Goal: Task Accomplishment & Management: Use online tool/utility

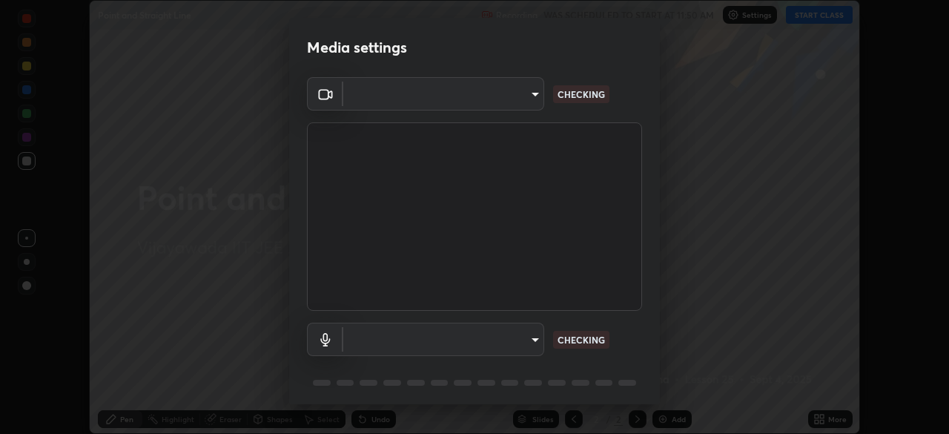
click at [799, 16] on div at bounding box center [474, 217] width 949 height 434
type input "6abeaecdeb226f2625be572e5a91b17e3a43c10ff086736bc350871787b847bf"
type input "default"
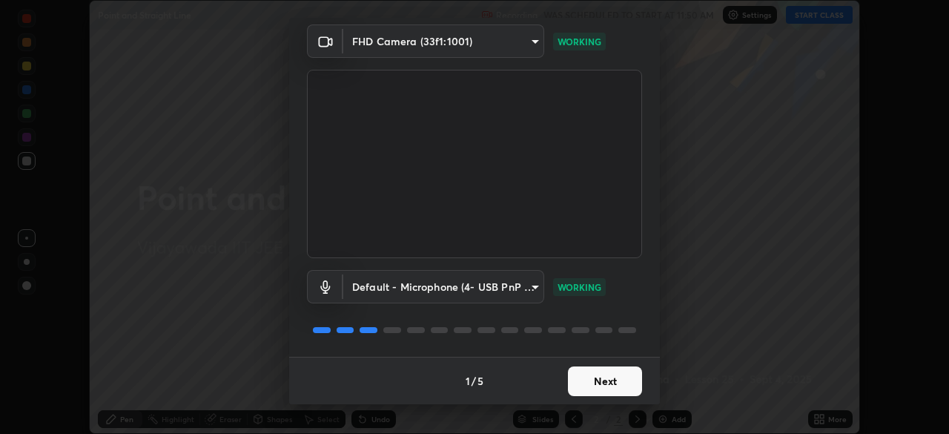
click at [593, 385] on button "Next" at bounding box center [605, 381] width 74 height 30
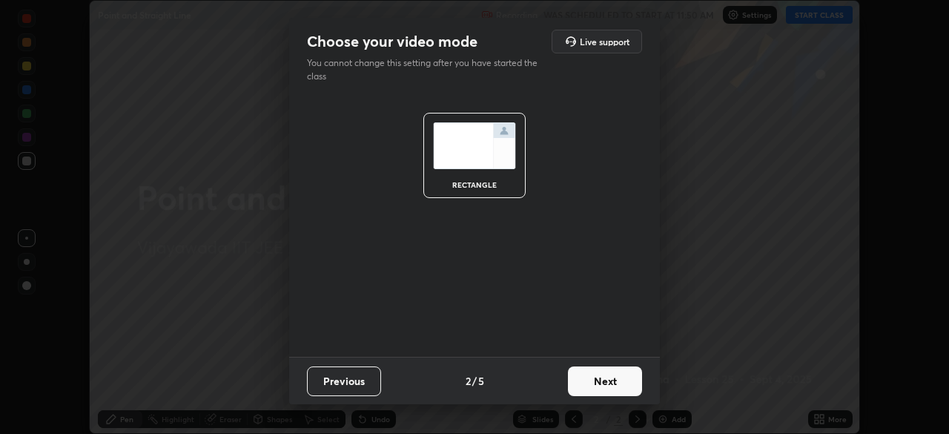
click at [601, 384] on button "Next" at bounding box center [605, 381] width 74 height 30
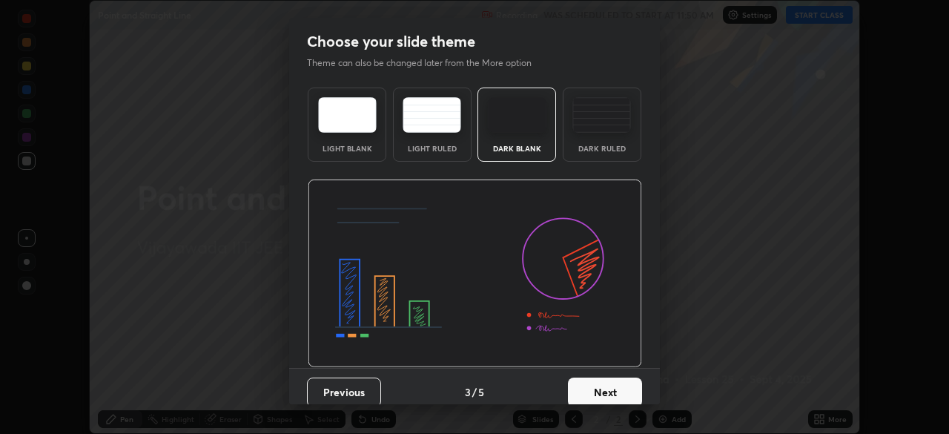
click at [600, 391] on button "Next" at bounding box center [605, 393] width 74 height 30
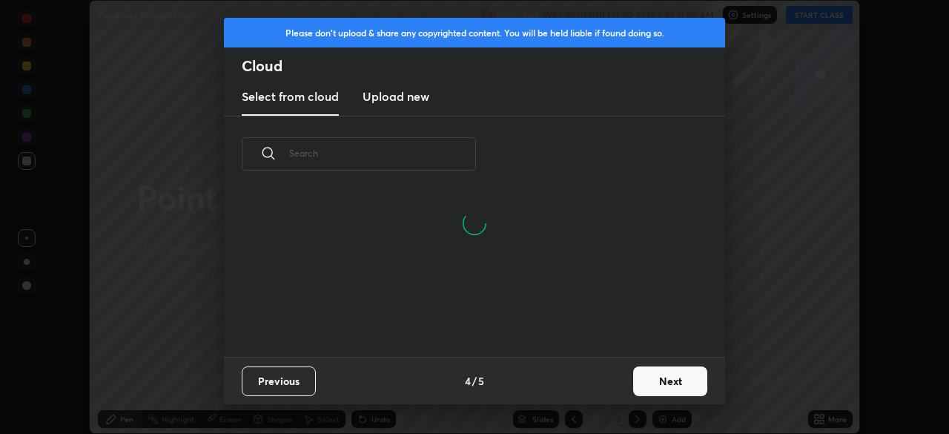
click at [652, 380] on button "Next" at bounding box center [670, 381] width 74 height 30
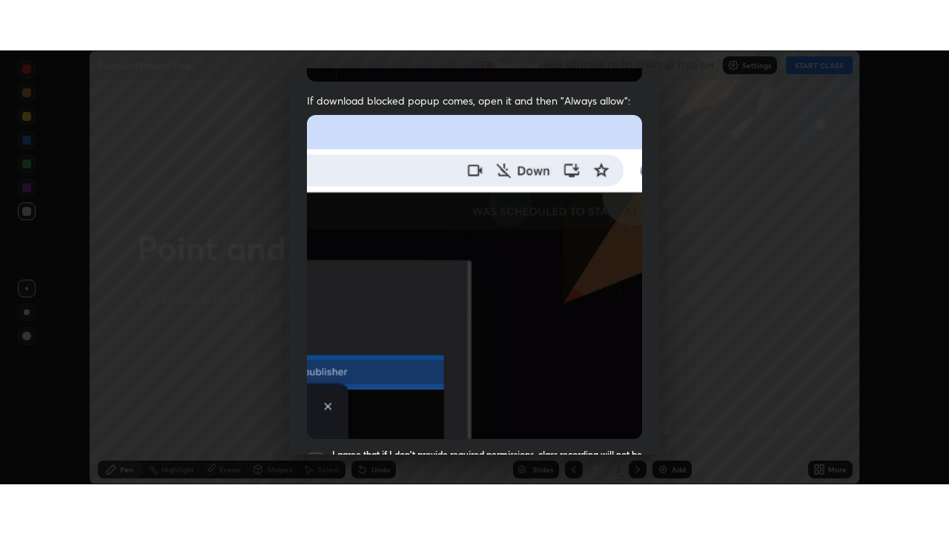
scroll to position [355, 0]
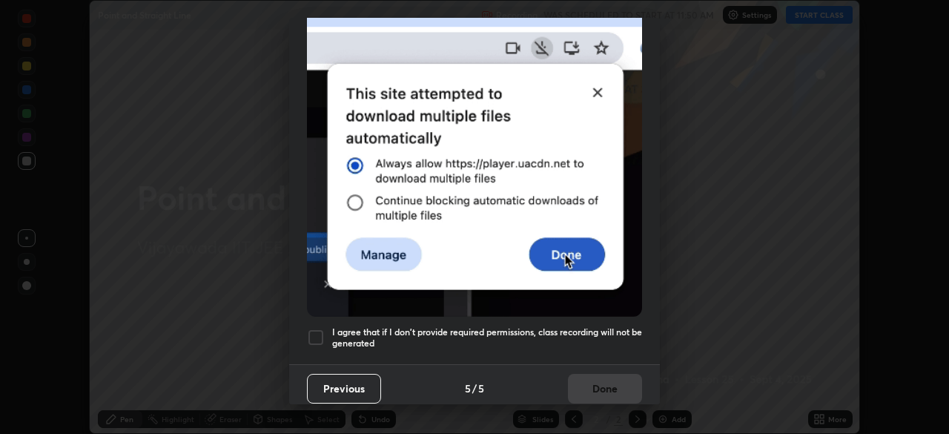
click at [571, 329] on h5 "I agree that if I don't provide required permissions, class recording will not …" at bounding box center [487, 337] width 310 height 23
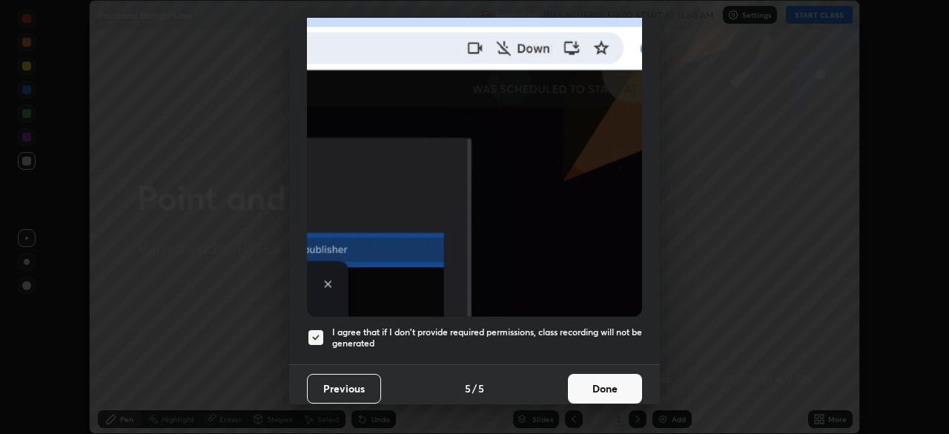
click at [597, 390] on button "Done" at bounding box center [605, 389] width 74 height 30
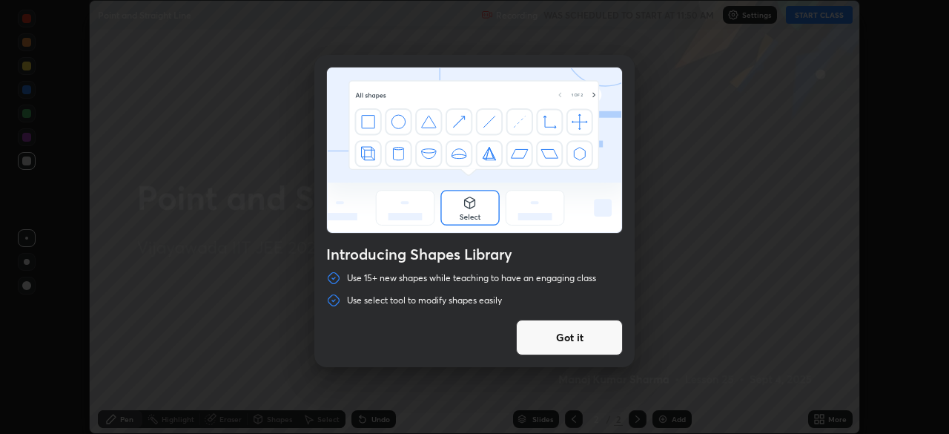
click at [817, 13] on div "Introducing Shapes Library Use 15+ new shapes while teaching to have an engagin…" at bounding box center [474, 217] width 949 height 434
click at [595, 339] on button "Got it" at bounding box center [569, 338] width 107 height 36
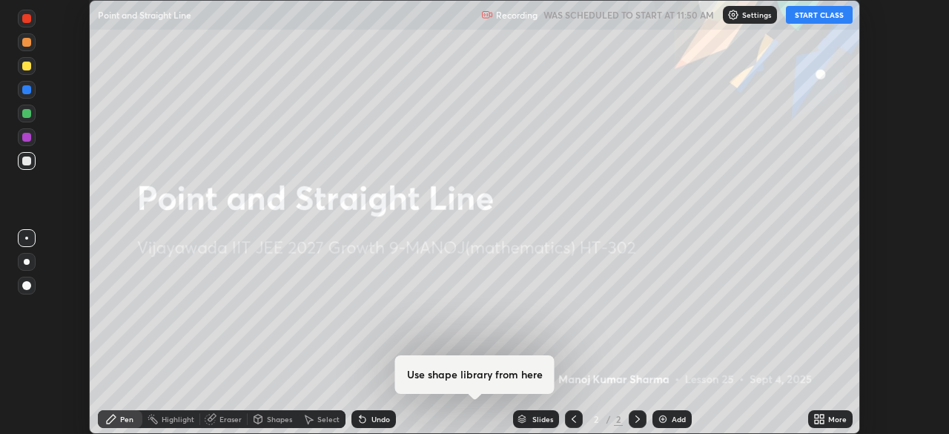
click at [811, 16] on button "START CLASS" at bounding box center [819, 15] width 67 height 18
click at [822, 421] on icon at bounding box center [822, 422] width 4 height 4
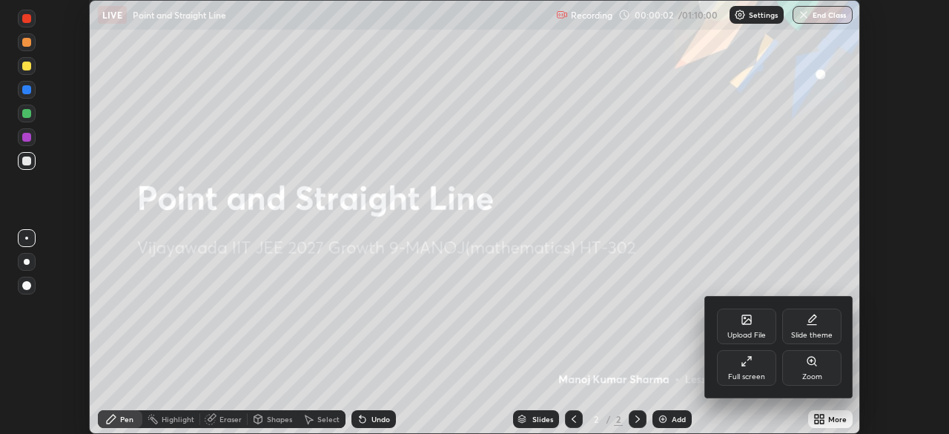
click at [751, 367] on div "Full screen" at bounding box center [746, 368] width 59 height 36
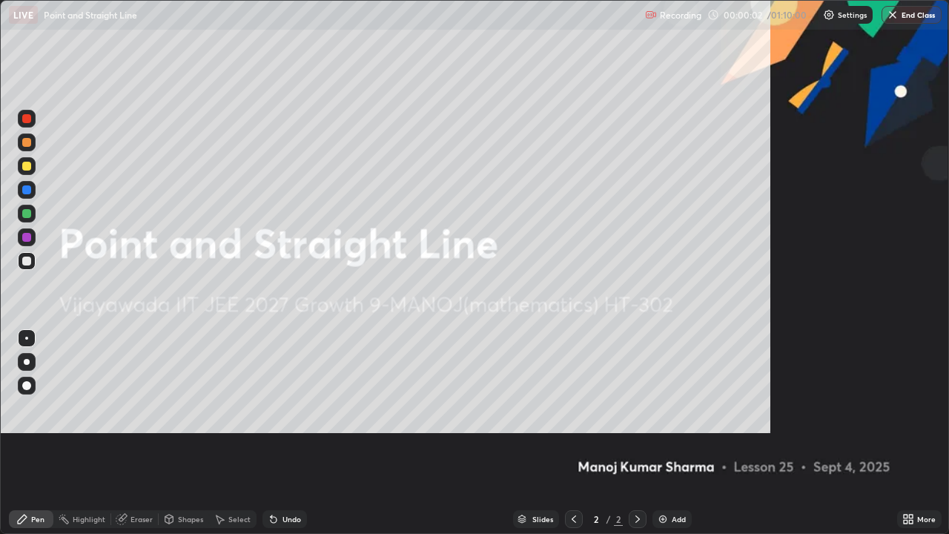
scroll to position [534, 949]
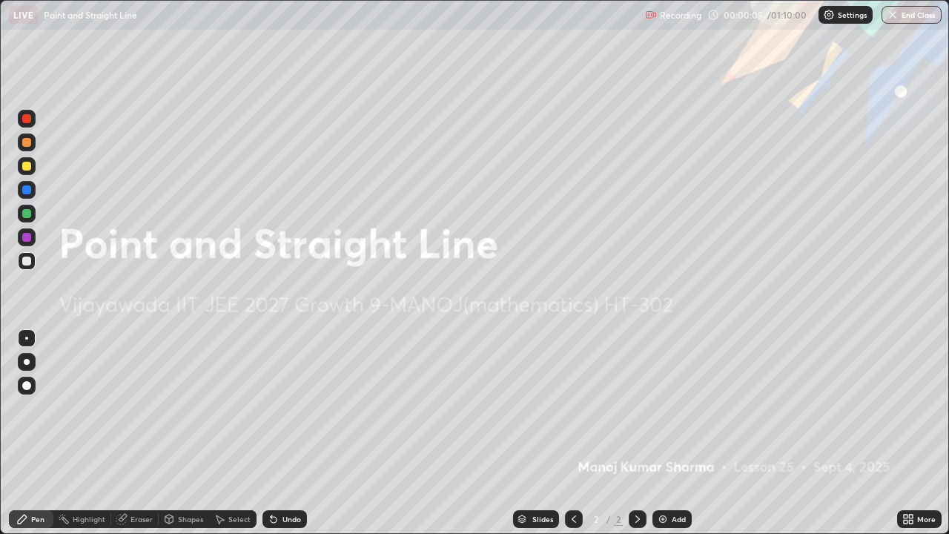
click at [27, 362] on div at bounding box center [27, 362] width 6 height 6
click at [668, 433] on div "Add" at bounding box center [672, 519] width 39 height 18
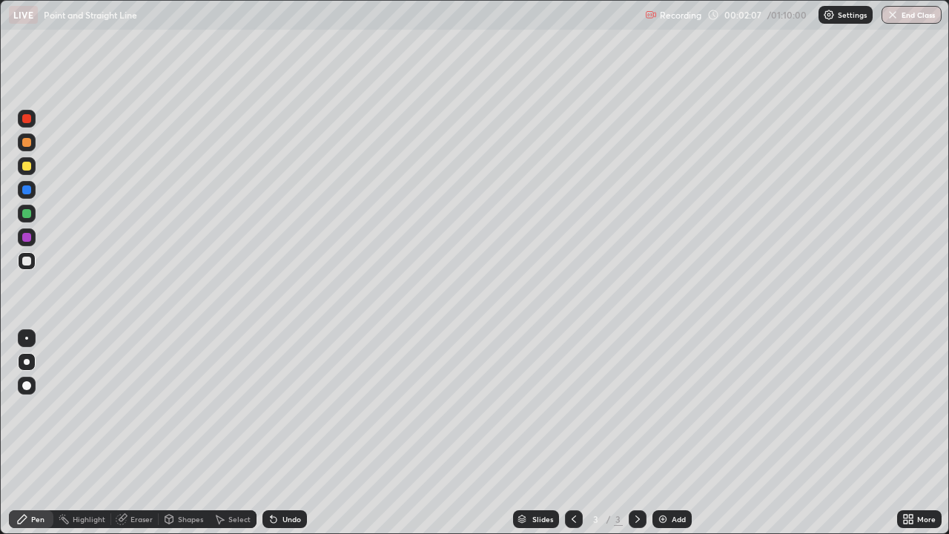
click at [276, 433] on icon at bounding box center [274, 519] width 12 height 12
click at [26, 238] on div at bounding box center [26, 237] width 9 height 9
click at [28, 262] on div at bounding box center [26, 261] width 9 height 9
